Goal: Information Seeking & Learning: Learn about a topic

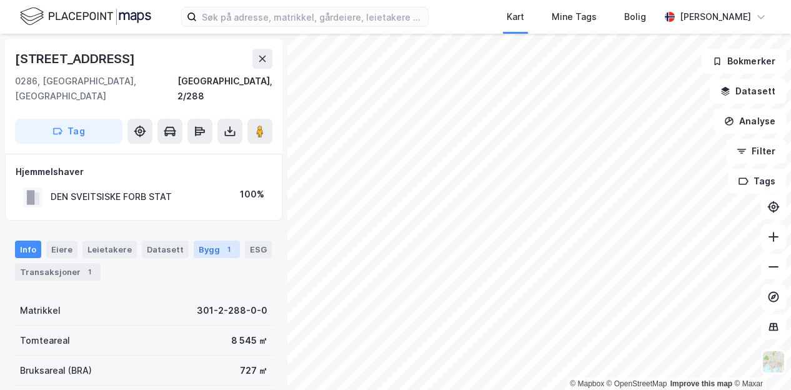
click at [199, 241] on div "© Mapbox © OpenStreetMap Improve this map © Maxar [STREET_ADDRESS], 2/288 Tag H…" at bounding box center [395, 212] width 791 height 356
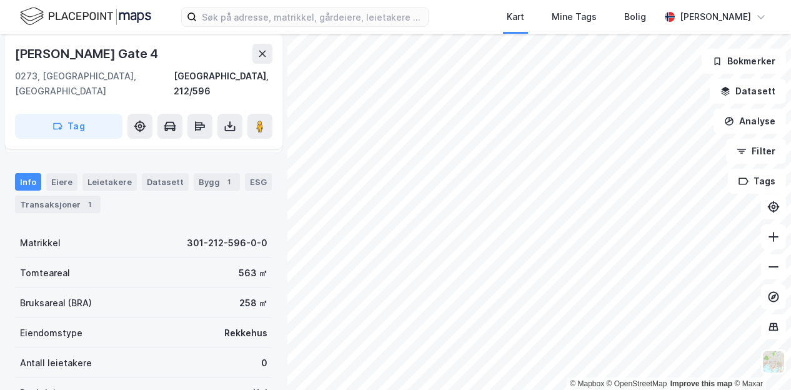
scroll to position [50, 0]
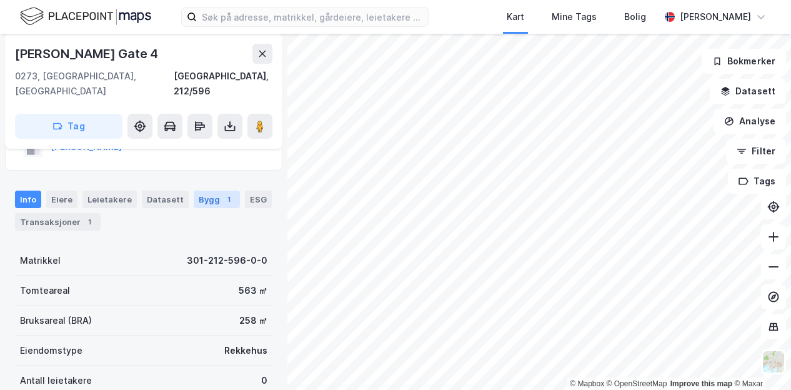
click at [208, 191] on div "Bygg 1" at bounding box center [217, 200] width 46 height 18
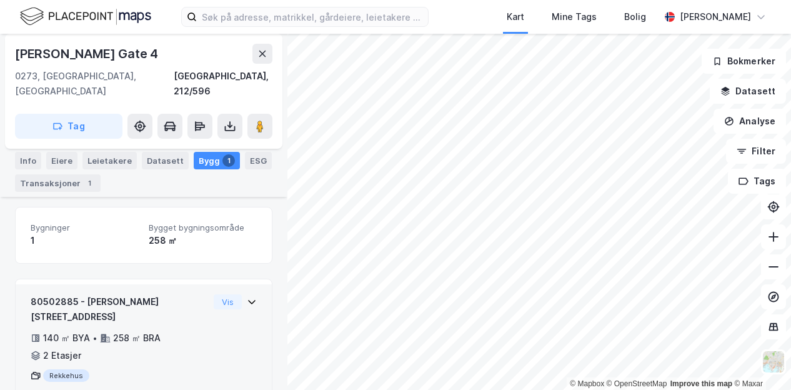
scroll to position [101, 0]
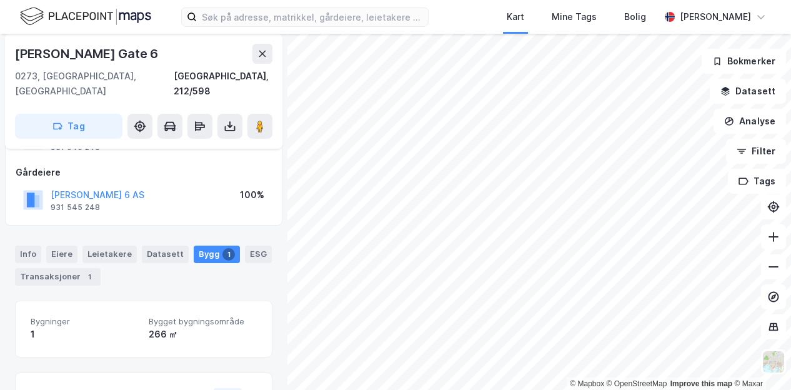
scroll to position [63, 0]
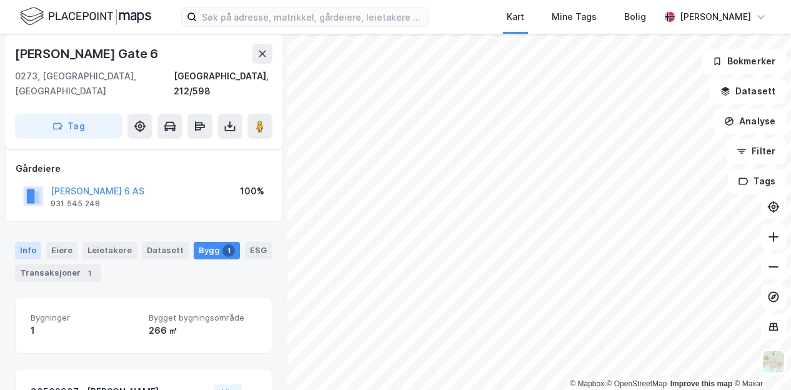
click at [22, 242] on div "Info" at bounding box center [28, 251] width 26 height 18
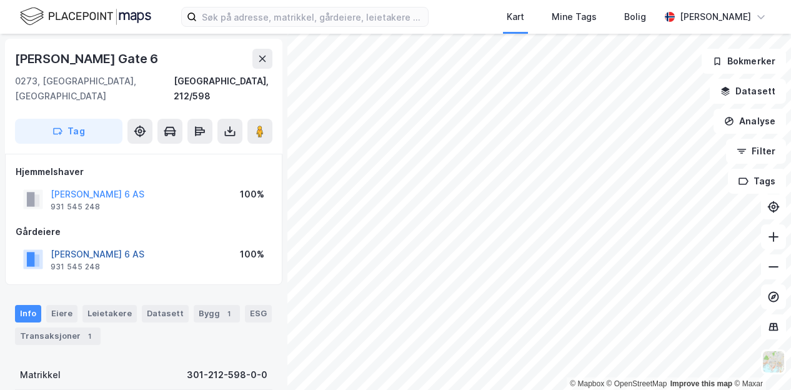
click at [0, 0] on button "[PERSON_NAME] 6 AS" at bounding box center [0, 0] width 0 height 0
click at [93, 239] on div "© Mapbox © OpenStreetMap Improve this map © Maxar Magnus [STREET_ADDRESS], 212/…" at bounding box center [395, 212] width 791 height 356
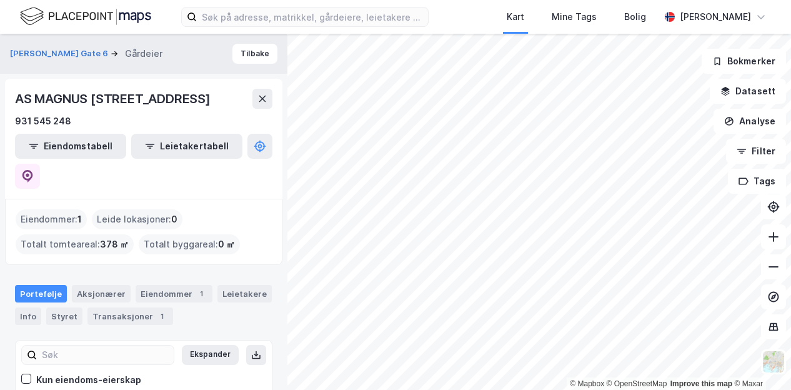
scroll to position [45, 0]
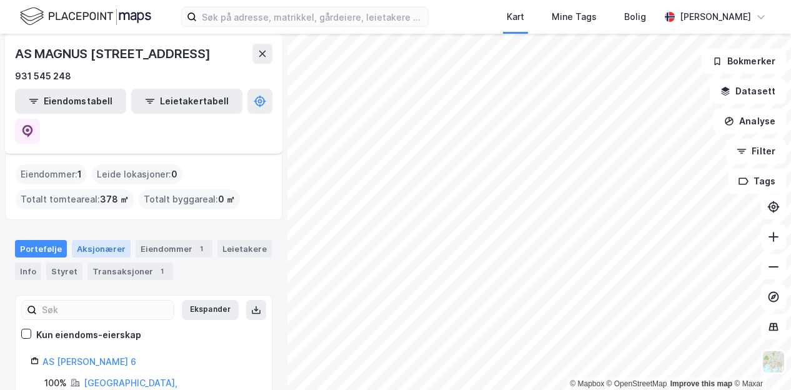
click at [99, 240] on div "Aksjonærer" at bounding box center [101, 249] width 59 height 18
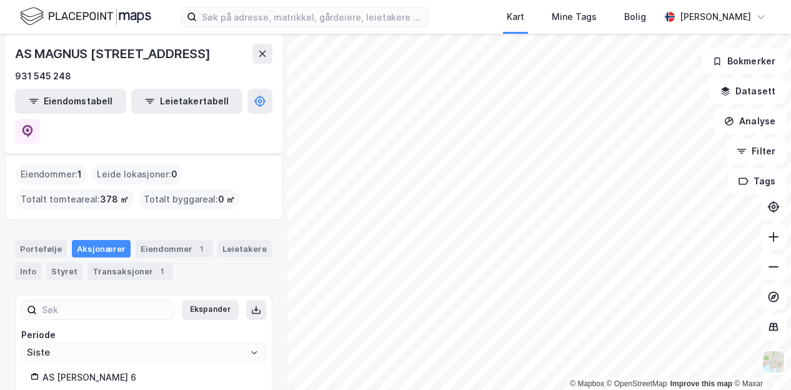
scroll to position [46, 0]
click at [111, 261] on div "Transaksjoner 1" at bounding box center [131, 270] width 86 height 18
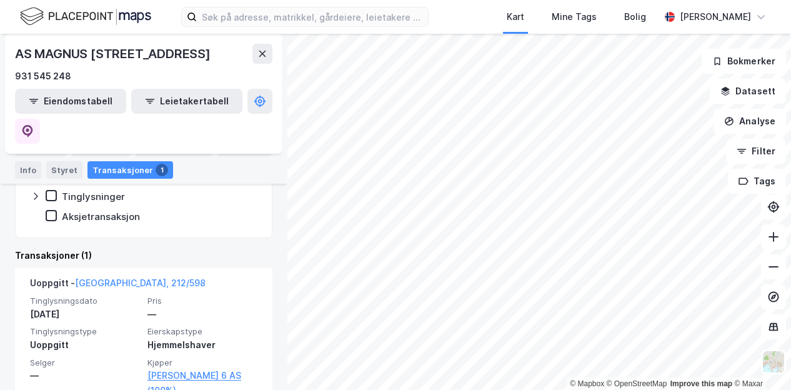
scroll to position [205, 0]
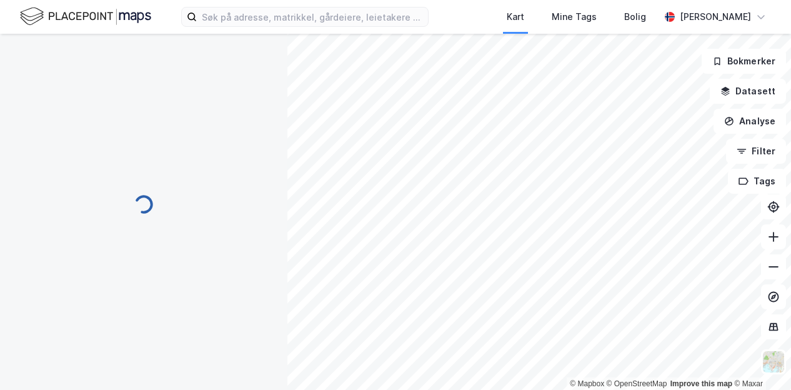
scroll to position [6, 0]
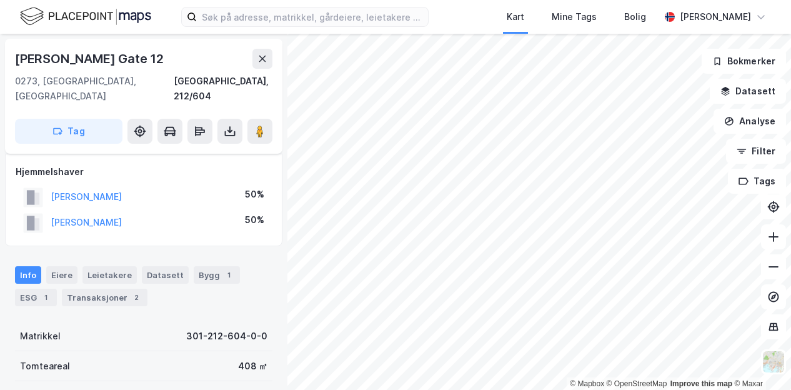
scroll to position [8, 0]
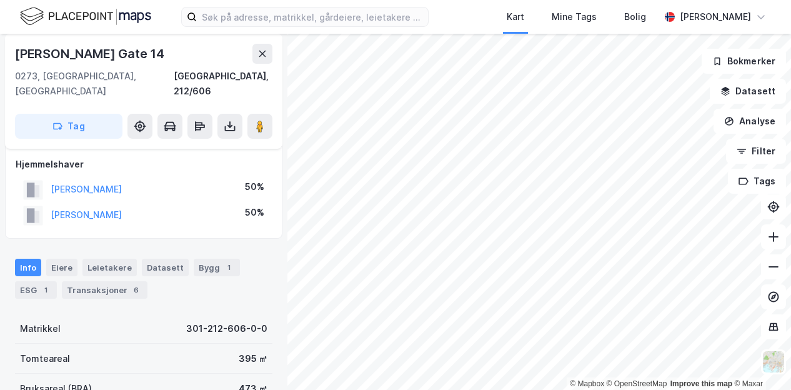
scroll to position [8, 0]
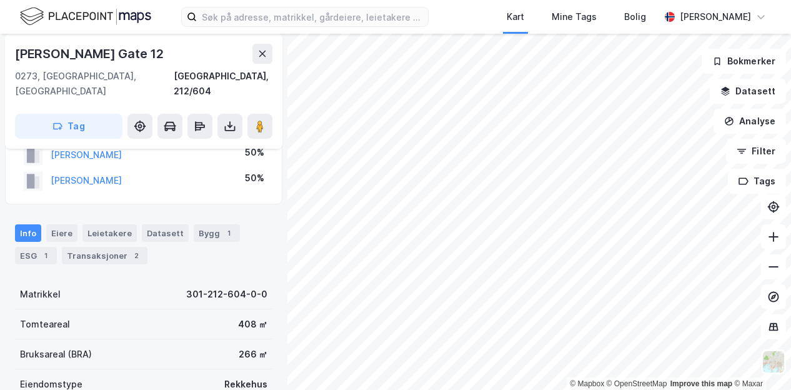
scroll to position [44, 0]
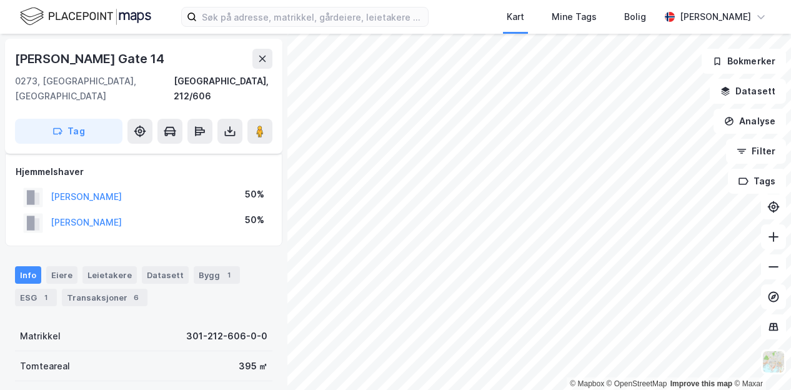
scroll to position [44, 0]
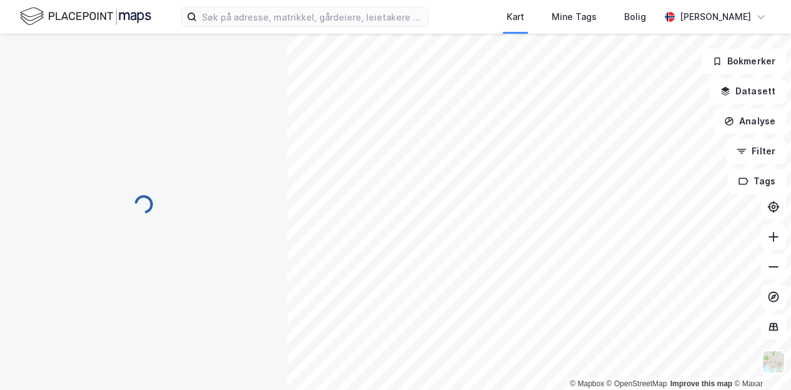
scroll to position [44, 0]
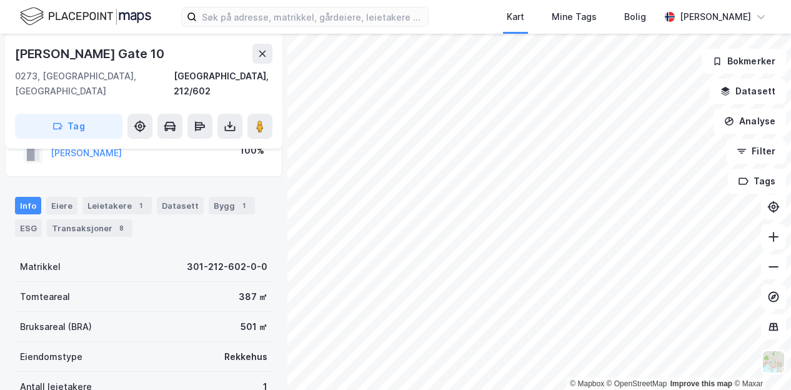
scroll to position [44, 0]
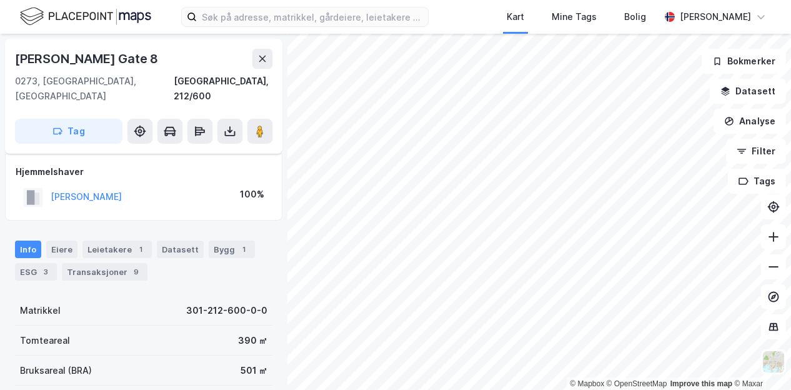
scroll to position [44, 0]
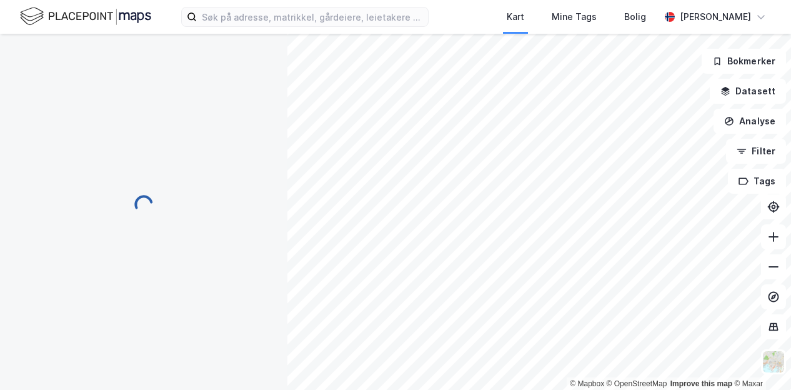
scroll to position [44, 0]
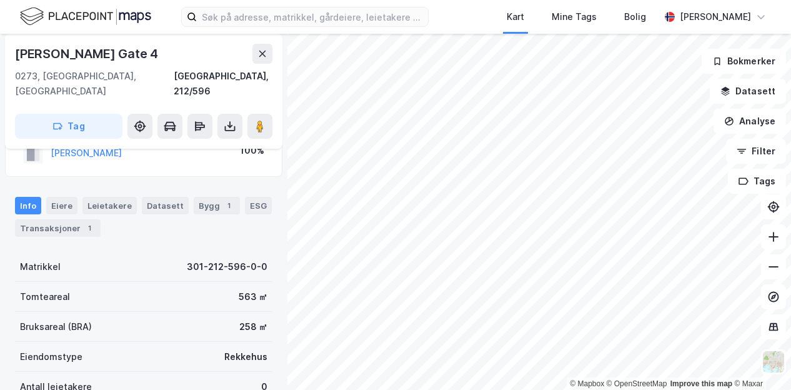
scroll to position [44, 0]
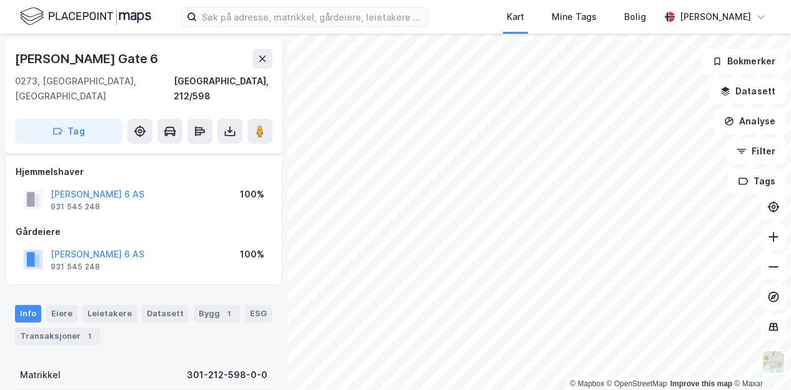
scroll to position [44, 0]
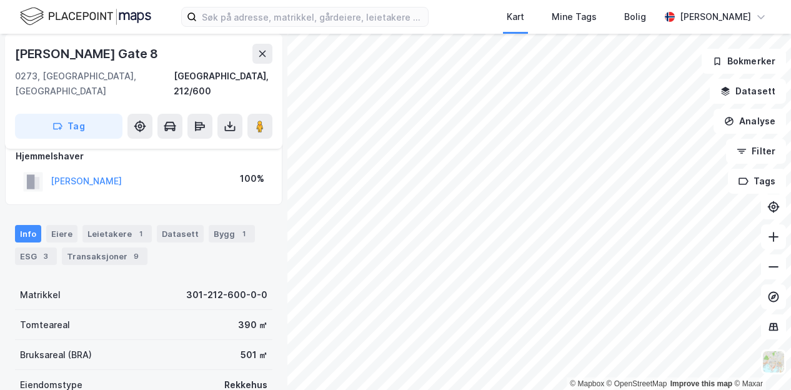
scroll to position [15, 0]
click at [108, 248] on div "Transaksjoner 9" at bounding box center [105, 257] width 86 height 18
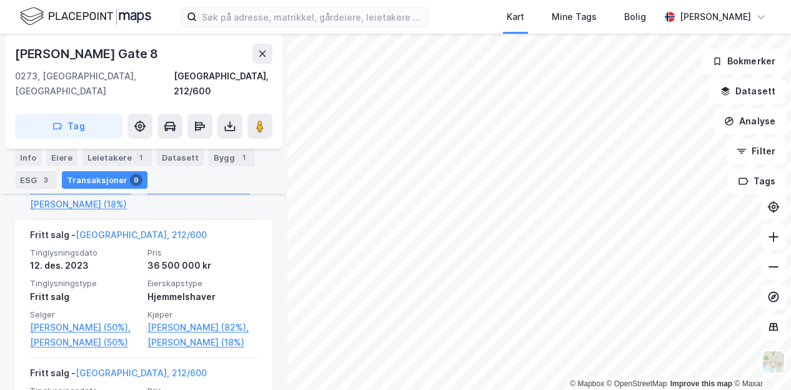
scroll to position [435, 0]
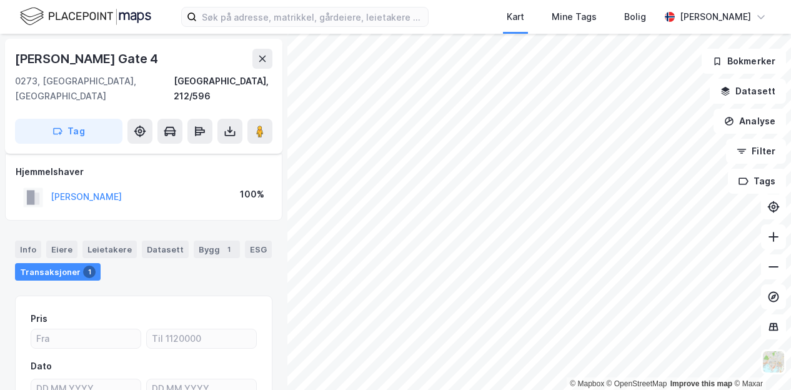
scroll to position [124, 0]
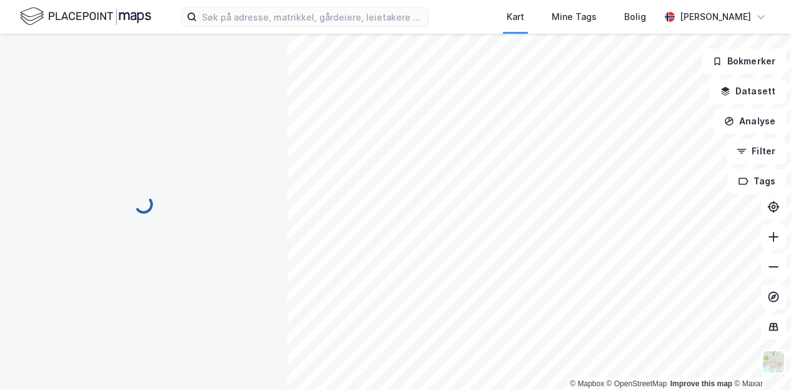
scroll to position [124, 0]
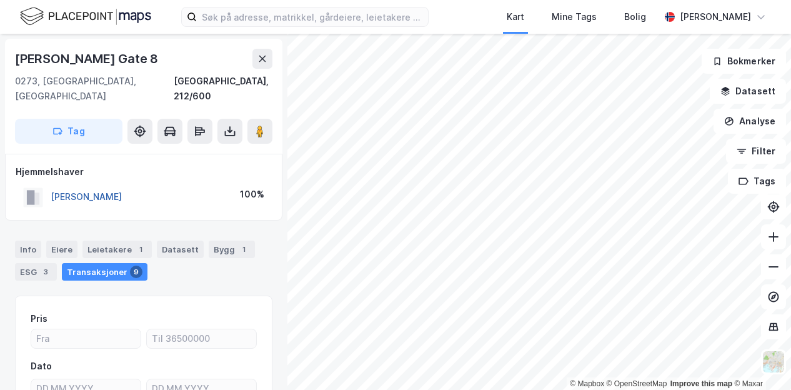
click at [0, 0] on button "[PERSON_NAME]" at bounding box center [0, 0] width 0 height 0
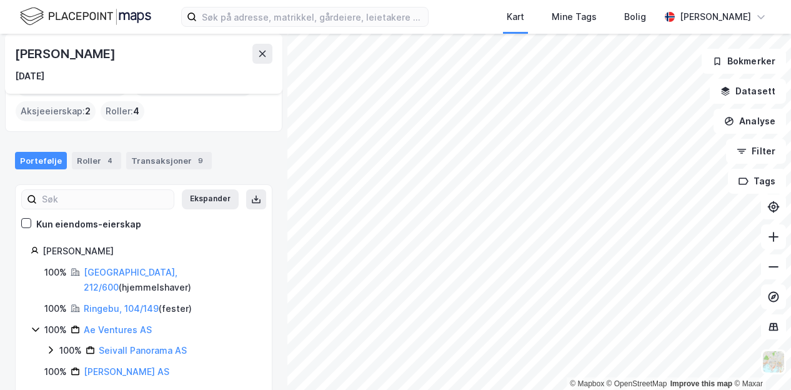
scroll to position [78, 0]
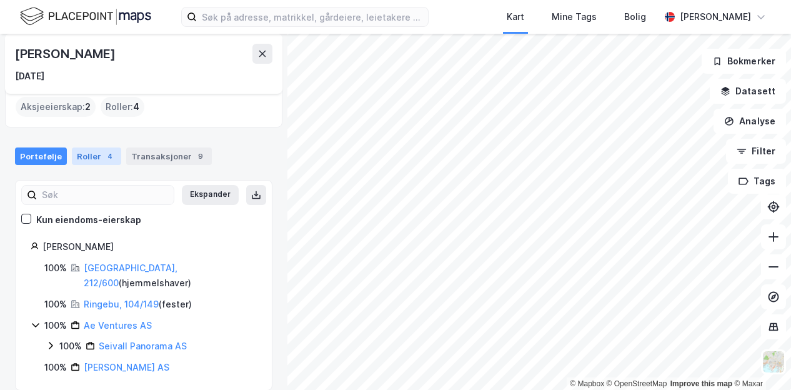
click at [94, 154] on div "Roller 4" at bounding box center [96, 157] width 49 height 18
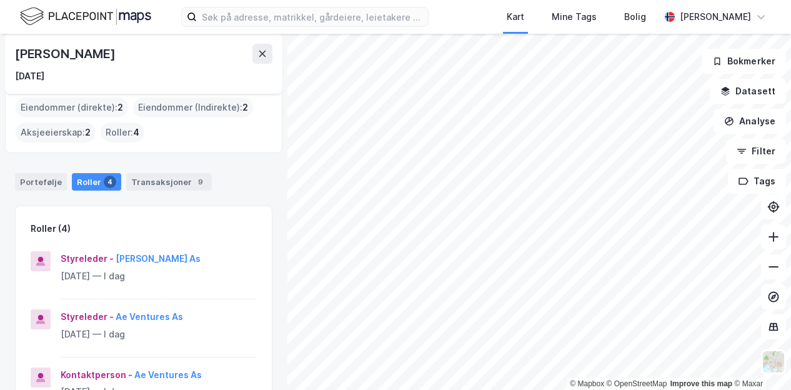
scroll to position [51, 0]
click at [42, 181] on div "Portefølje" at bounding box center [41, 183] width 52 height 18
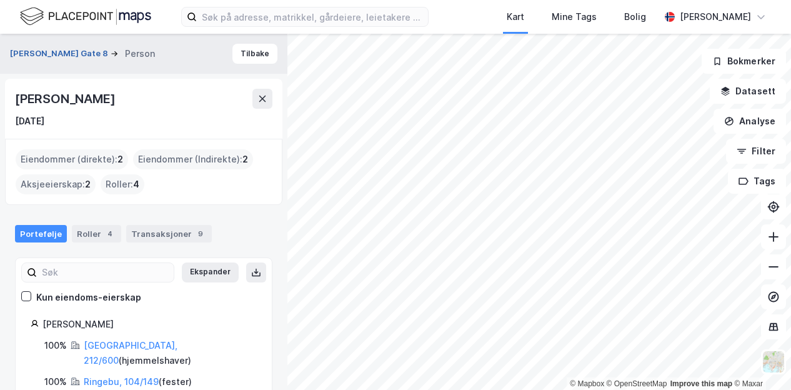
click at [75, 53] on button "[PERSON_NAME] Gate 8" at bounding box center [60, 54] width 101 height 13
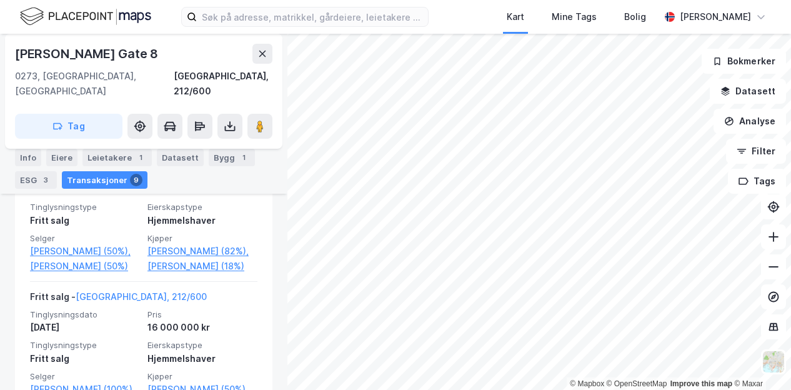
scroll to position [514, 0]
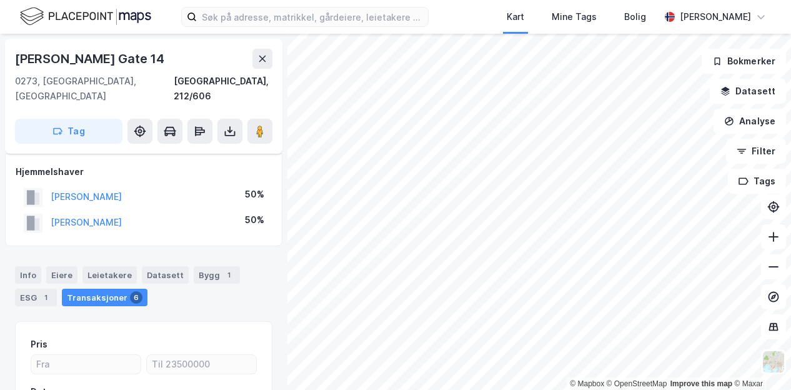
scroll to position [149, 0]
